Goal: Navigation & Orientation: Find specific page/section

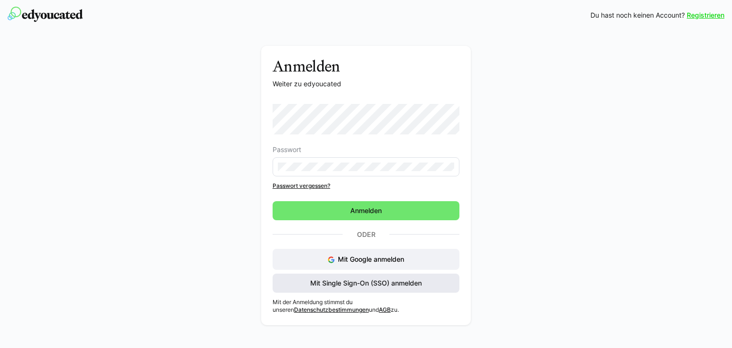
click at [347, 279] on span "Mit Single Sign-On (SSO) anmelden" at bounding box center [366, 283] width 114 height 10
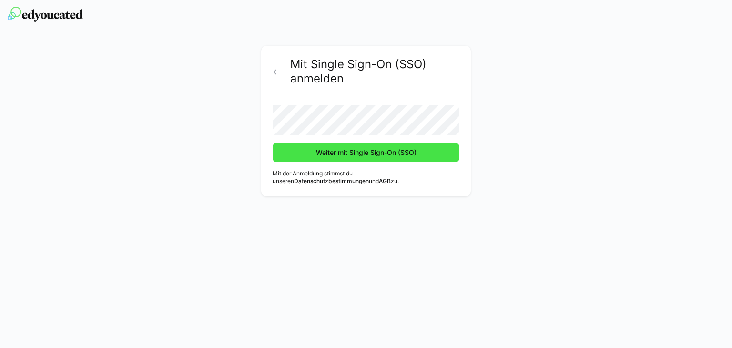
click at [353, 152] on span "Weiter mit Single Sign-On (SSO)" at bounding box center [365, 153] width 103 height 10
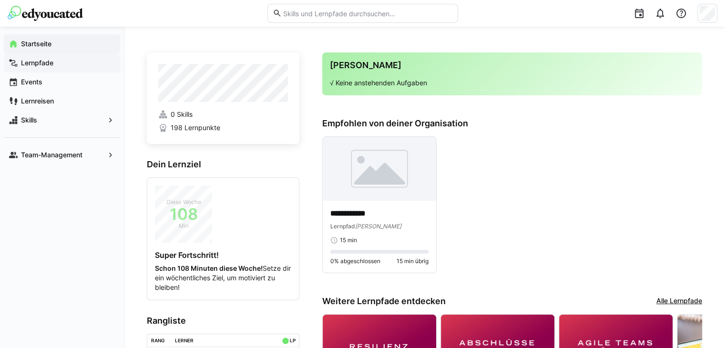
click at [0, 0] on app-navigation-label "Lernpfade" at bounding box center [0, 0] width 0 height 0
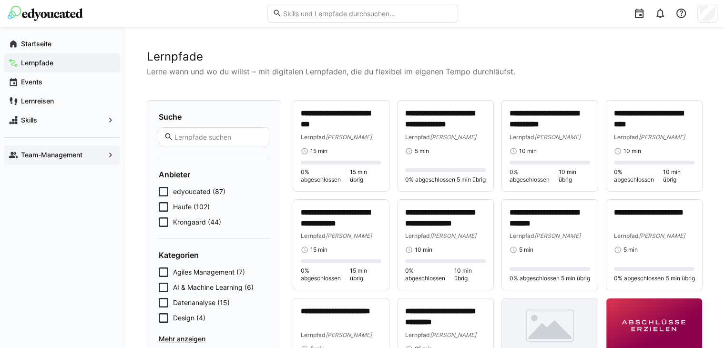
click at [0, 0] on app-navigation-label "Team-Management" at bounding box center [0, 0] width 0 height 0
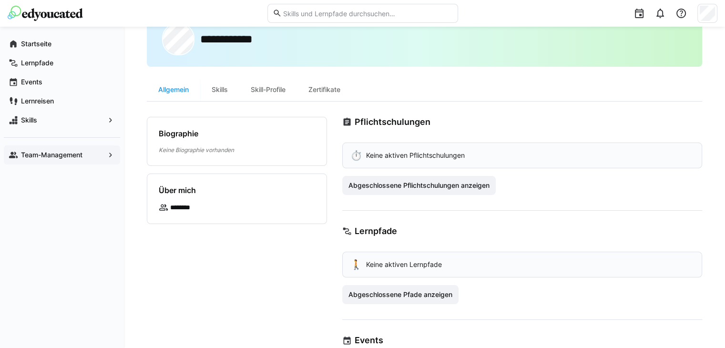
scroll to position [22, 0]
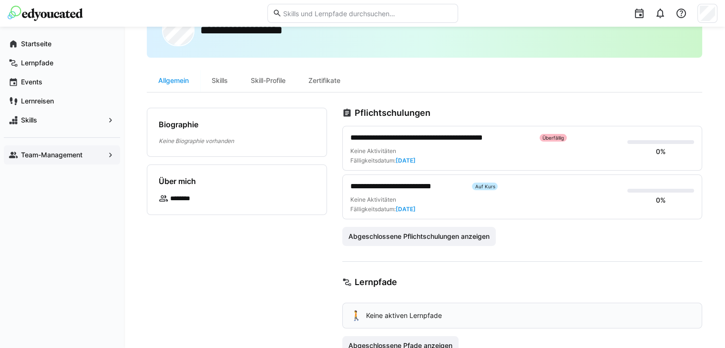
scroll to position [48, 0]
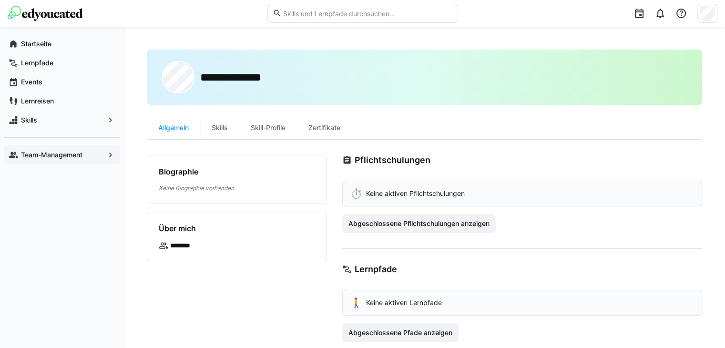
click at [0, 0] on app-navigation-label "Team-Management" at bounding box center [0, 0] width 0 height 0
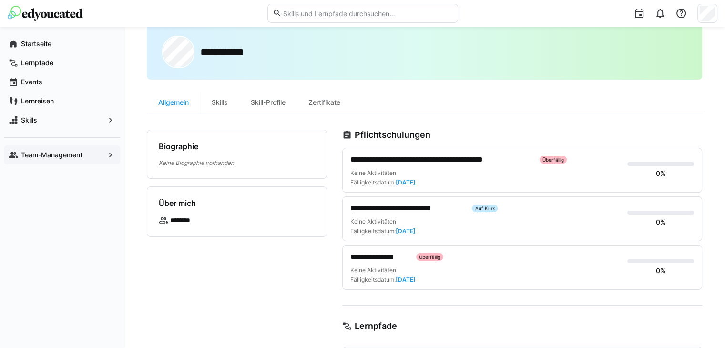
scroll to position [48, 0]
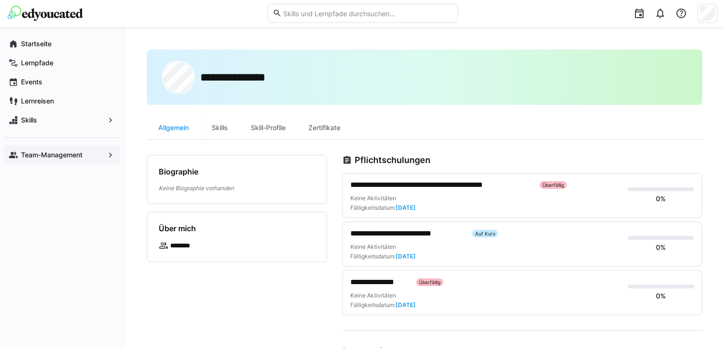
click at [0, 0] on app-navigation-label "Team-Management" at bounding box center [0, 0] width 0 height 0
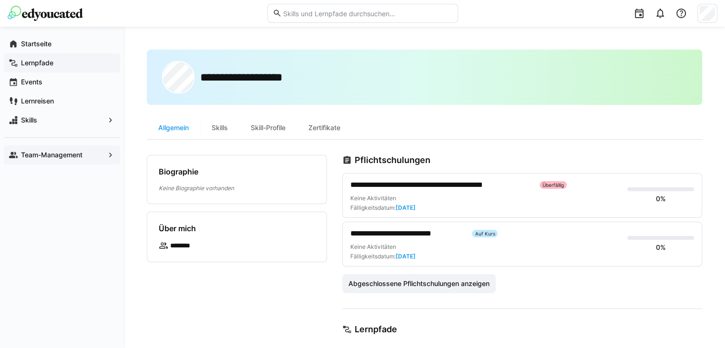
click at [0, 0] on app-navigation-label "Lernpfade" at bounding box center [0, 0] width 0 height 0
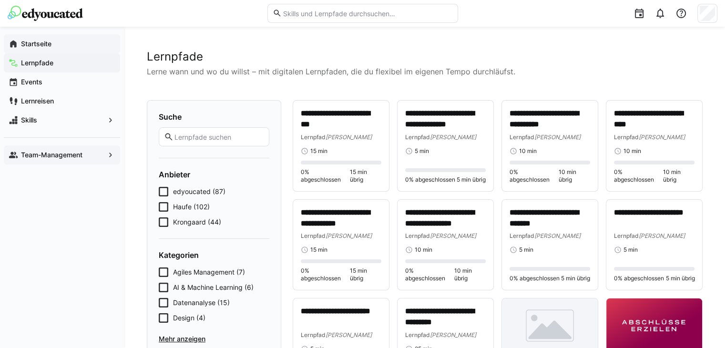
click at [34, 39] on span "Startseite" at bounding box center [68, 44] width 96 height 10
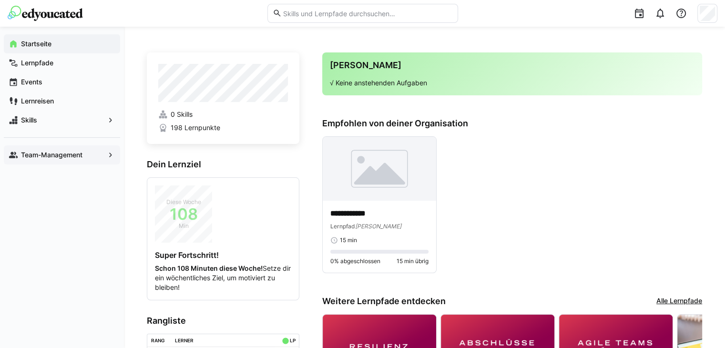
click at [0, 0] on app-navigation-label "Team-Management" at bounding box center [0, 0] width 0 height 0
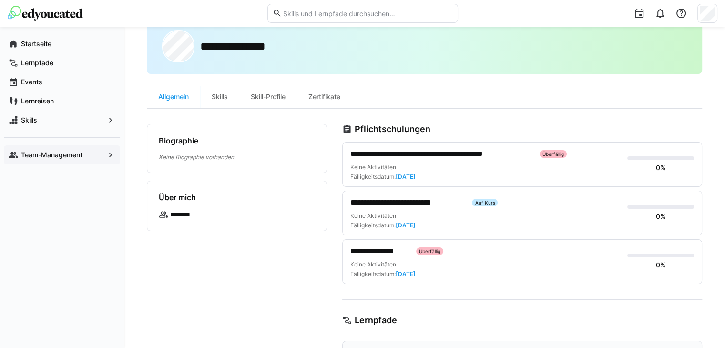
scroll to position [48, 0]
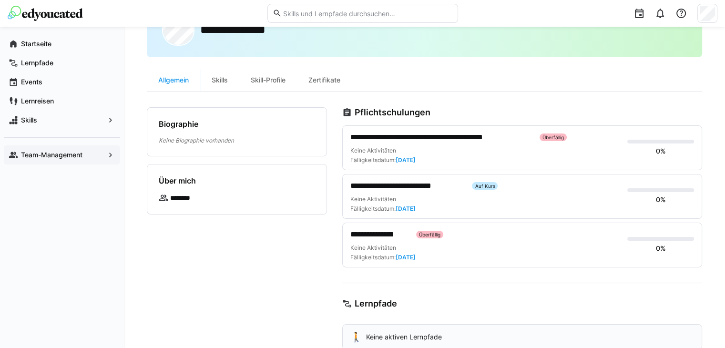
click at [0, 0] on app-navigation-label "Team-Management" at bounding box center [0, 0] width 0 height 0
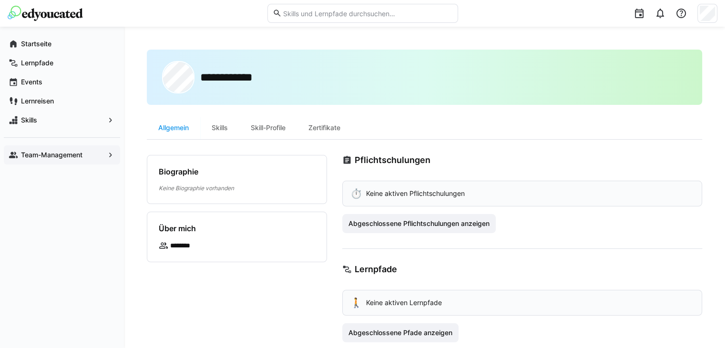
click at [0, 0] on app-navigation-label "Team-Management" at bounding box center [0, 0] width 0 height 0
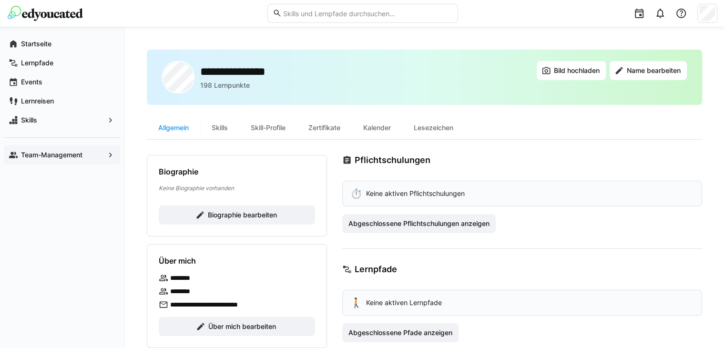
click at [181, 290] on p "********" at bounding box center [186, 291] width 33 height 10
